Goal: Transaction & Acquisition: Download file/media

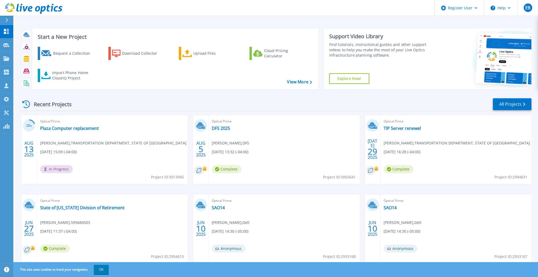
scroll to position [17, 0]
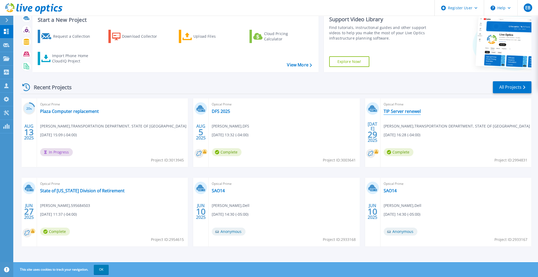
click at [415, 112] on link "TIP Server renewel" at bounding box center [402, 111] width 37 height 5
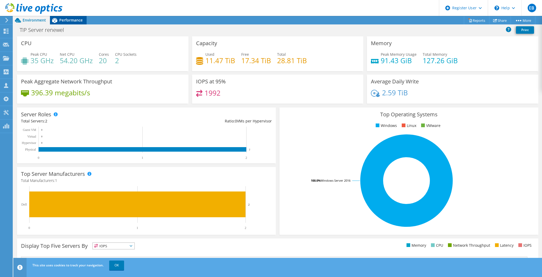
click at [72, 22] on span "Performance" at bounding box center [70, 20] width 23 height 5
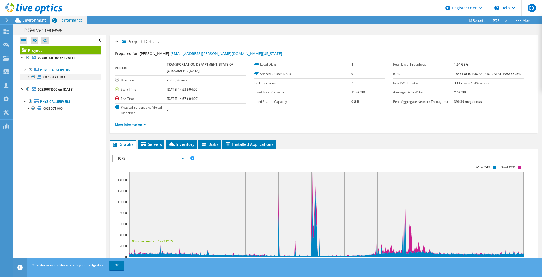
click at [27, 78] on div at bounding box center [27, 76] width 5 height 5
click at [39, 21] on span "Environment" at bounding box center [34, 20] width 23 height 5
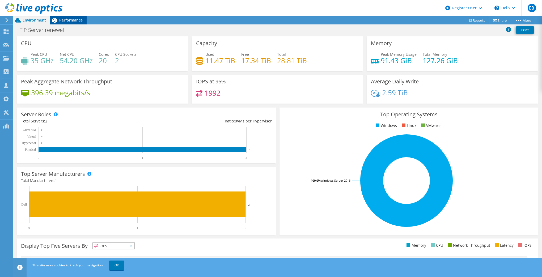
click at [69, 19] on span "Performance" at bounding box center [70, 20] width 23 height 5
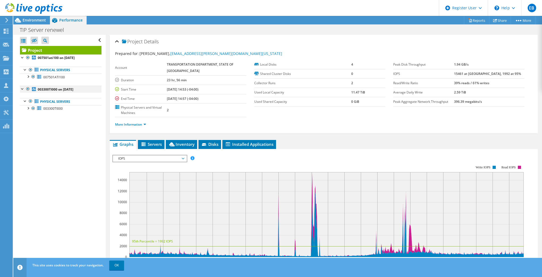
click at [28, 90] on div at bounding box center [27, 89] width 5 height 6
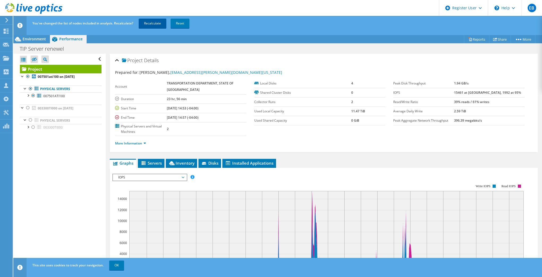
click at [147, 23] on link "Recalculate" at bounding box center [153, 24] width 28 height 10
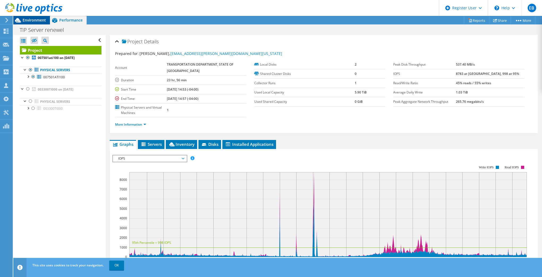
click at [34, 18] on span "Environment" at bounding box center [34, 20] width 23 height 5
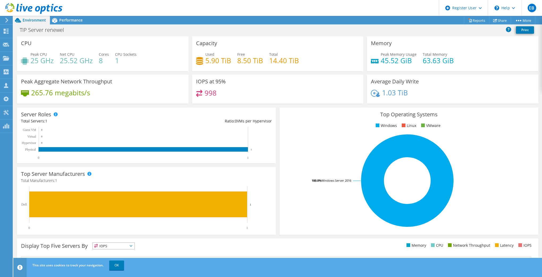
scroll to position [52, 0]
click at [66, 22] on span "Performance" at bounding box center [70, 20] width 23 height 5
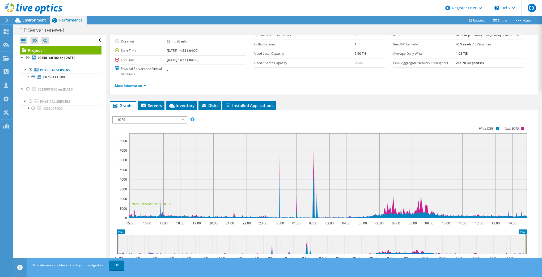
scroll to position [26, 0]
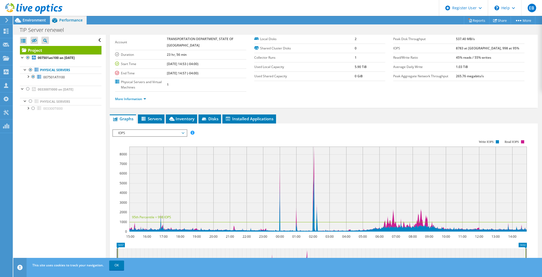
click at [182, 133] on span "IOPS" at bounding box center [150, 133] width 68 height 6
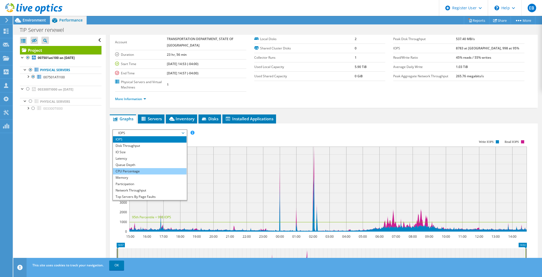
click at [141, 170] on li "CPU Percentage" at bounding box center [150, 171] width 74 height 6
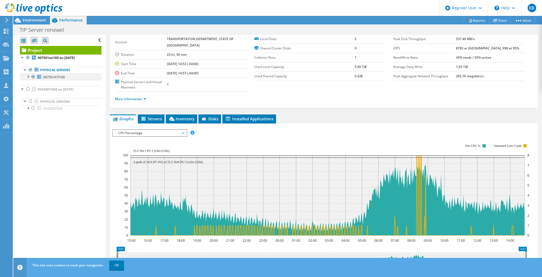
click at [27, 78] on div at bounding box center [27, 76] width 5 height 5
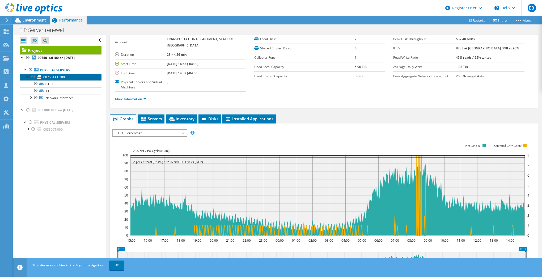
click at [62, 78] on span "007501ATI100" at bounding box center [54, 77] width 22 height 5
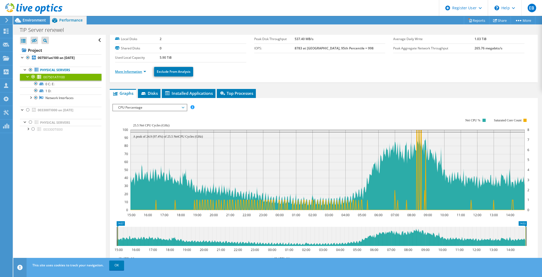
click at [130, 70] on link "More Information" at bounding box center [130, 71] width 31 height 5
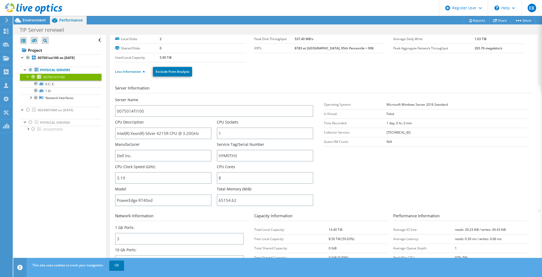
click at [69, 160] on div "Open All Close All Hide Excluded Nodes Project Tree Filter" at bounding box center [59, 151] width 92 height 232
click at [31, 70] on div at bounding box center [30, 70] width 5 height 6
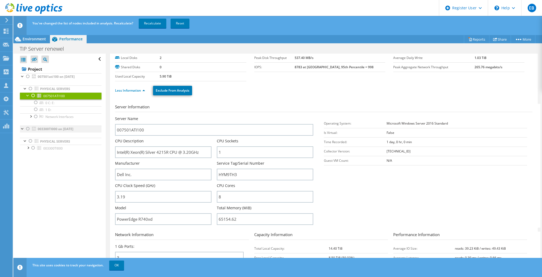
click at [29, 129] on div at bounding box center [27, 129] width 5 height 6
click at [147, 22] on link "Recalculate" at bounding box center [153, 24] width 28 height 10
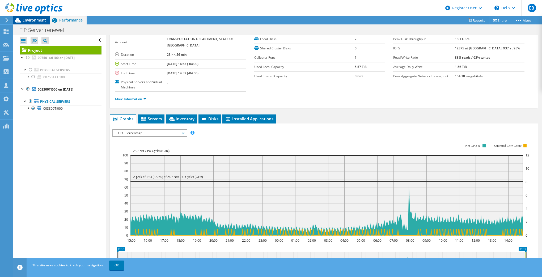
click at [43, 21] on span "Environment" at bounding box center [34, 20] width 23 height 5
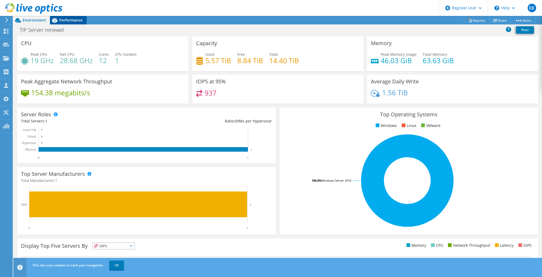
click at [81, 23] on div "Performance" at bounding box center [68, 20] width 37 height 9
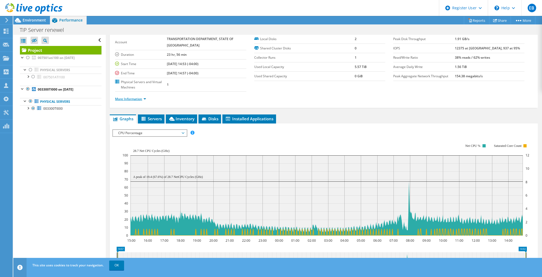
click at [130, 99] on link "More Information" at bounding box center [130, 99] width 31 height 5
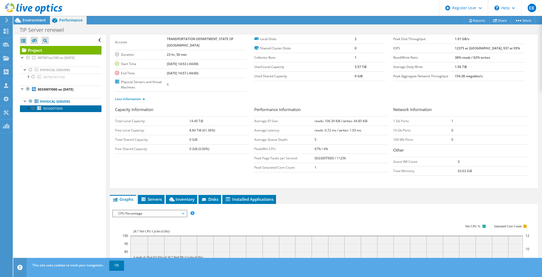
click at [52, 110] on span "003300TI000" at bounding box center [52, 108] width 19 height 5
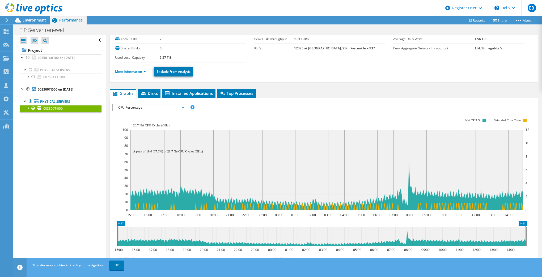
click at [134, 70] on link "More Information" at bounding box center [130, 71] width 31 height 5
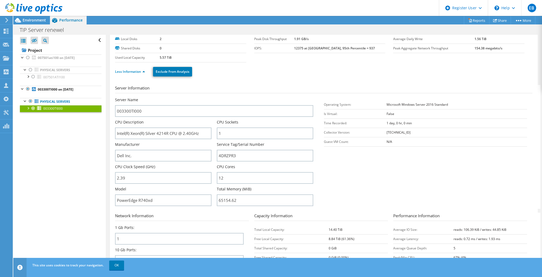
click at [181, 14] on header "EB Dell User [PERSON_NAME] [PERSON_NAME][EMAIL_ADDRESS][PERSON_NAME][DOMAIN_NAM…" at bounding box center [271, 8] width 542 height 16
click at [472, 21] on link "Reports" at bounding box center [477, 20] width 26 height 8
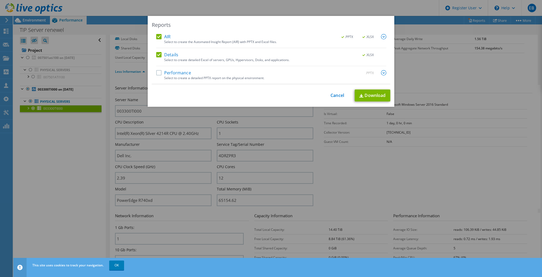
click at [159, 37] on label "AIR" at bounding box center [163, 36] width 14 height 5
click at [0, 0] on input "AIR" at bounding box center [0, 0] width 0 height 0
click at [373, 95] on link "Download" at bounding box center [373, 96] width 36 height 12
click at [339, 97] on link "Cancel" at bounding box center [338, 95] width 14 height 5
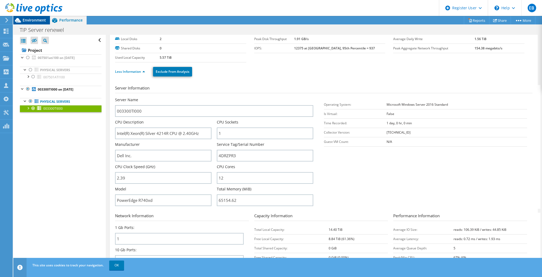
click at [38, 22] on span "Environment" at bounding box center [34, 20] width 23 height 5
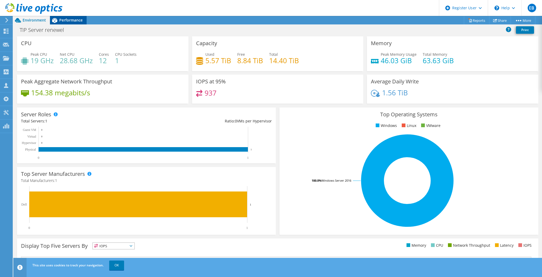
click at [61, 22] on span "Performance" at bounding box center [70, 20] width 23 height 5
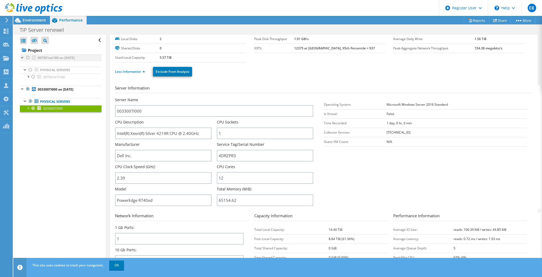
click at [28, 58] on div at bounding box center [27, 58] width 5 height 6
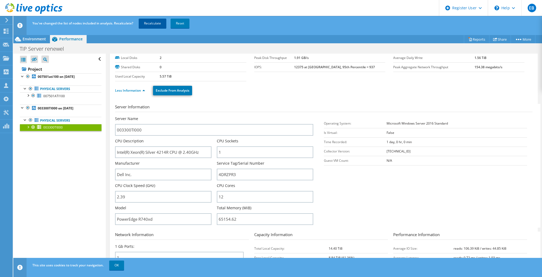
click at [149, 23] on link "Recalculate" at bounding box center [153, 24] width 28 height 10
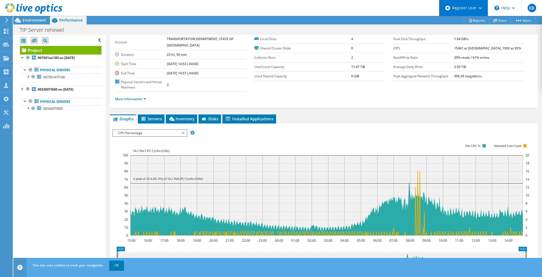
click at [475, 11] on div "Register User" at bounding box center [463, 8] width 49 height 16
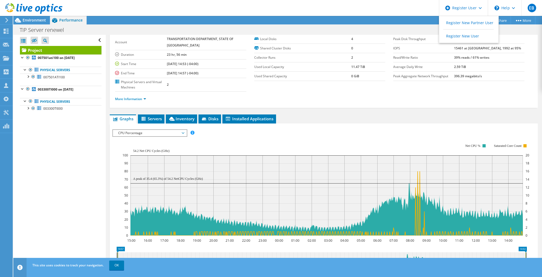
click at [391, 1] on header "EB Dell User [PERSON_NAME] [PERSON_NAME][EMAIL_ADDRESS][PERSON_NAME][DOMAIN_NAM…" at bounding box center [271, 8] width 542 height 16
click at [472, 21] on link "Reports" at bounding box center [477, 20] width 26 height 8
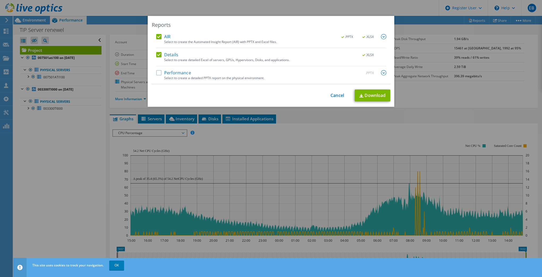
click at [156, 36] on label "AIR" at bounding box center [163, 36] width 14 height 5
click at [0, 0] on input "AIR" at bounding box center [0, 0] width 0 height 0
click at [366, 97] on link "Download" at bounding box center [373, 96] width 36 height 12
click at [374, 6] on div "Reports AIR .PPTX .XLSX Select to create the Automated Insight Report (AIR) wit…" at bounding box center [271, 138] width 542 height 277
